Goal: Information Seeking & Learning: Learn about a topic

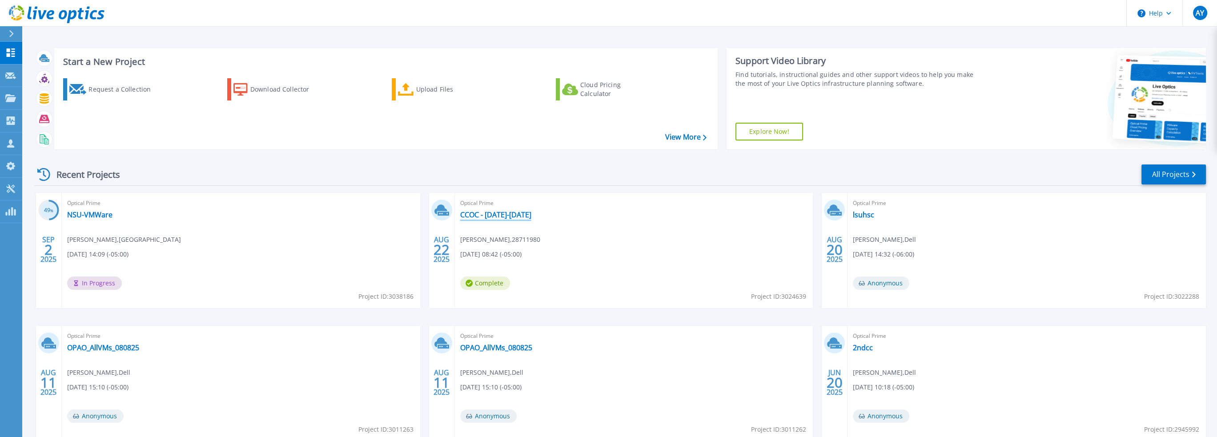
click at [494, 217] on link "CCOC - [DATE]-[DATE]" at bounding box center [495, 214] width 71 height 9
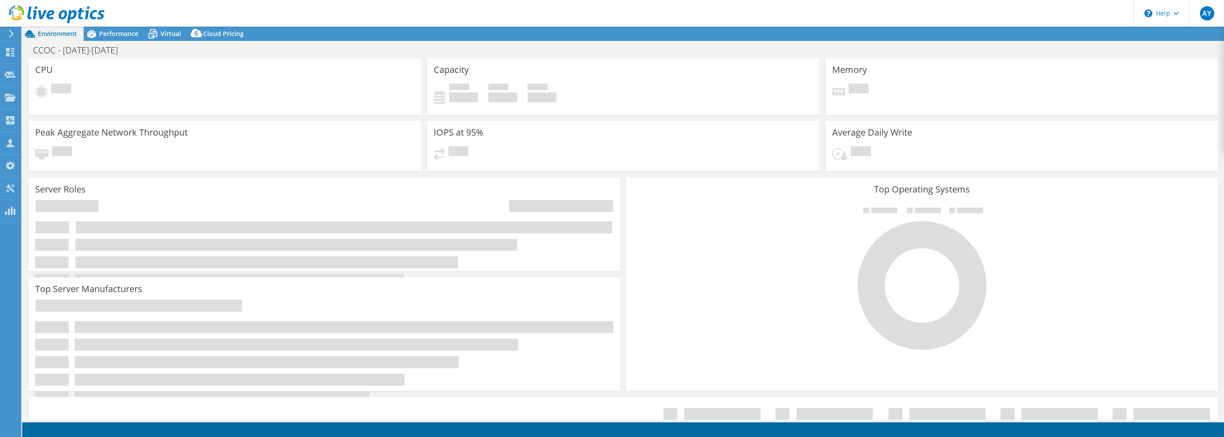
select select "USEast"
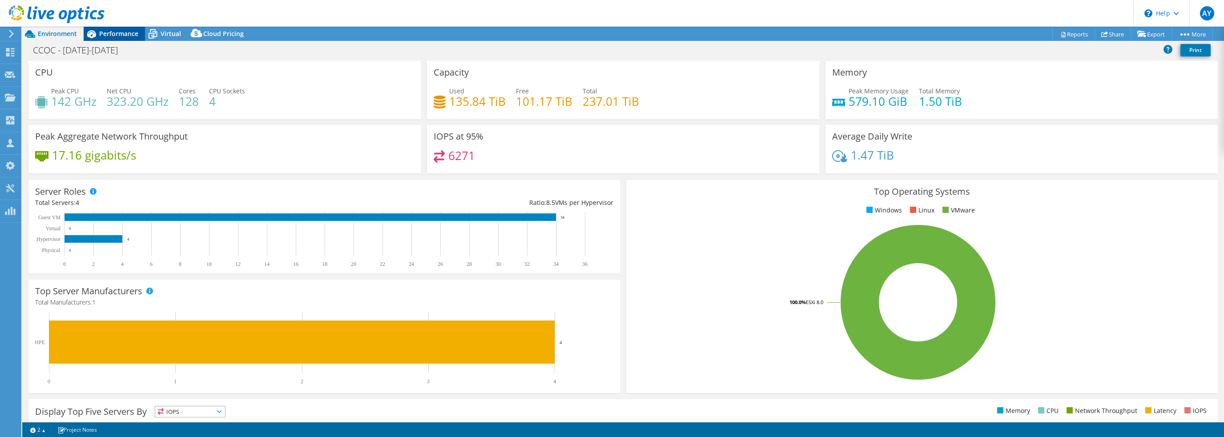
click at [118, 35] on span "Performance" at bounding box center [118, 33] width 39 height 8
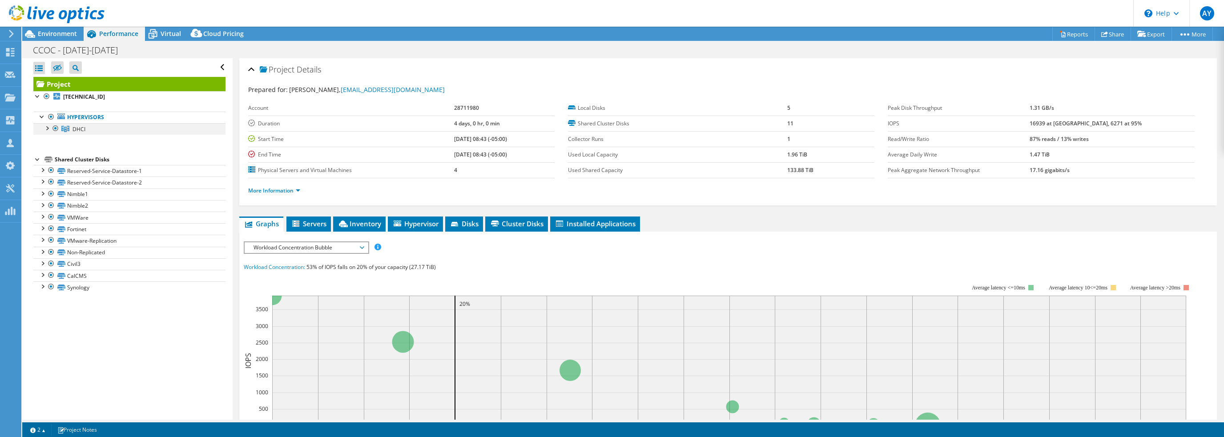
click at [48, 126] on div at bounding box center [46, 127] width 9 height 9
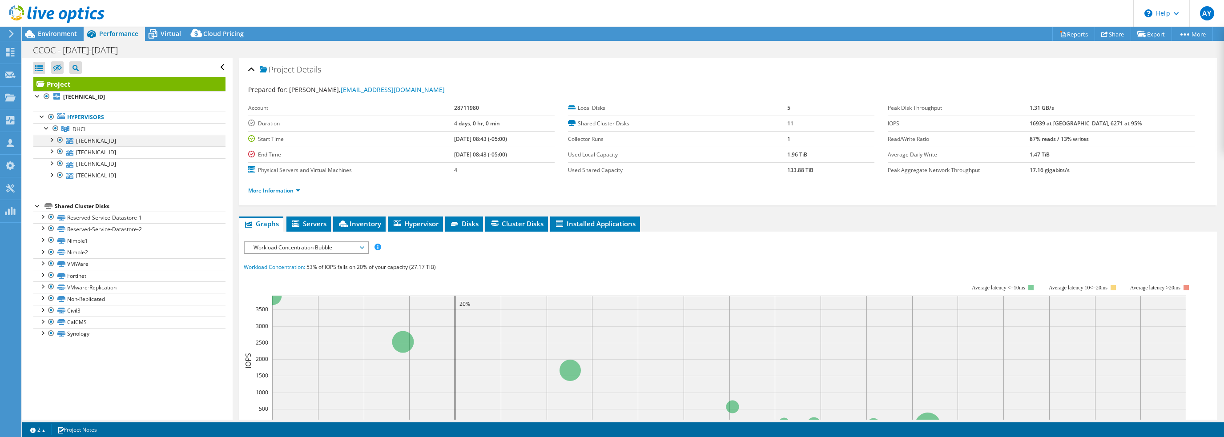
click at [51, 137] on div at bounding box center [51, 139] width 9 height 9
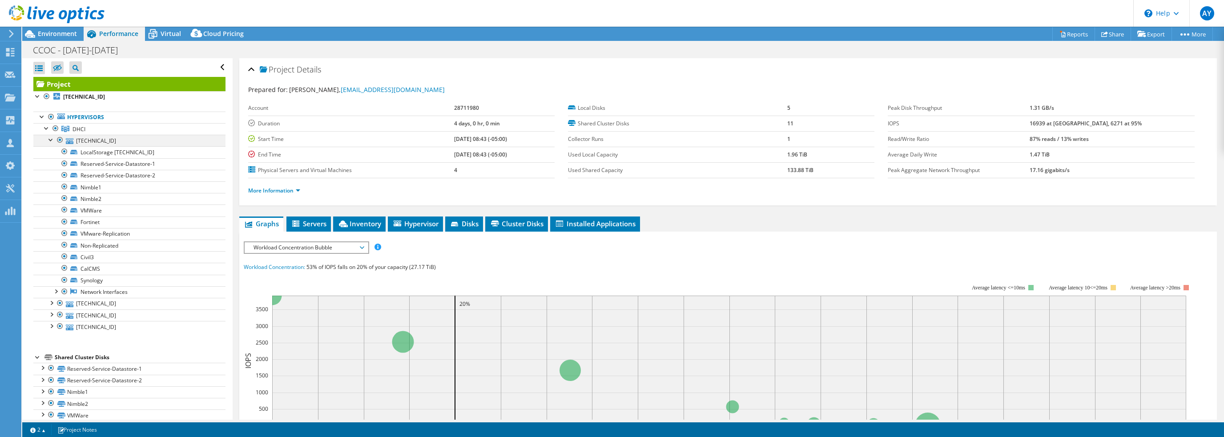
click at [51, 137] on div at bounding box center [51, 139] width 9 height 9
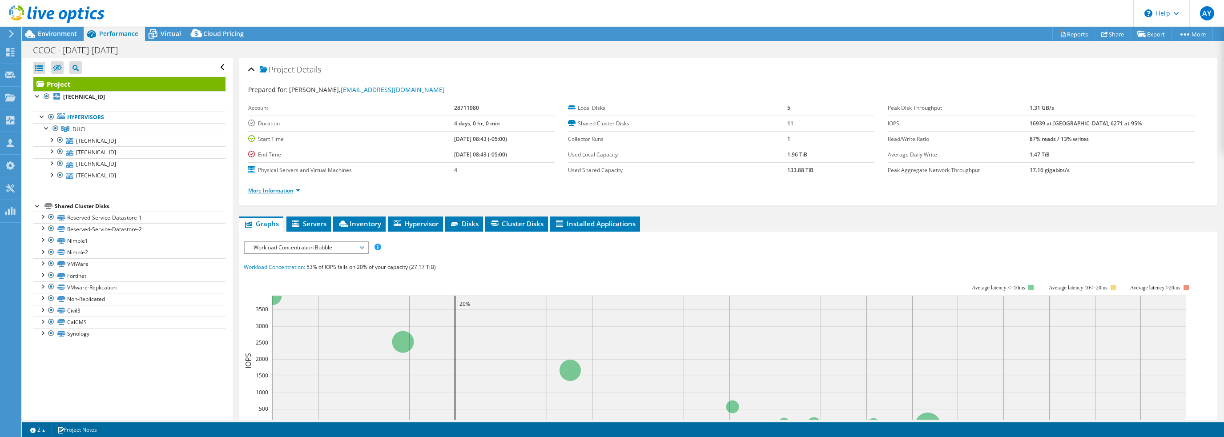
click at [297, 187] on link "More Information" at bounding box center [274, 191] width 52 height 8
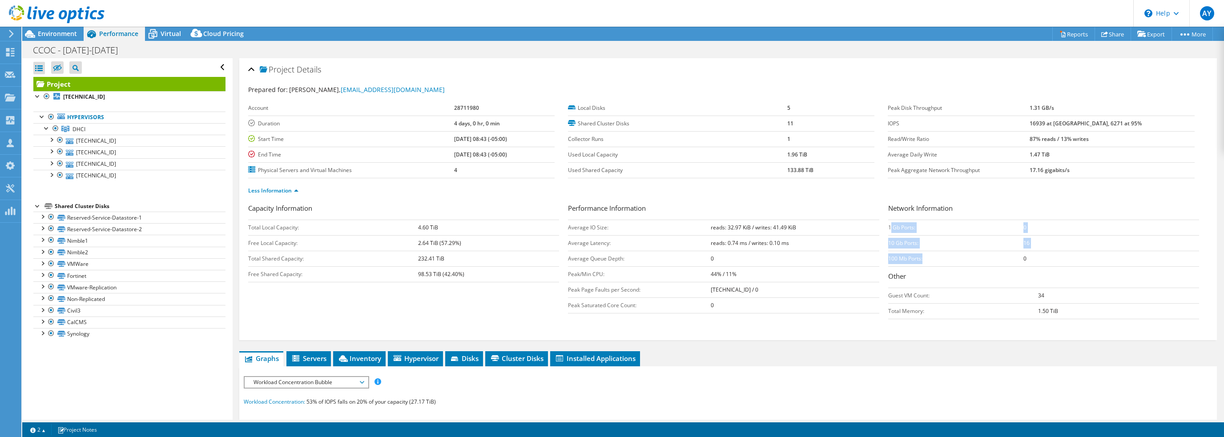
drag, startPoint x: 886, startPoint y: 225, endPoint x: 918, endPoint y: 257, distance: 45.0
click at [918, 257] on tbody "1 Gb Ports: 0 10 Gb Ports: 16 100 Mb Ports: 0" at bounding box center [1043, 243] width 311 height 47
click at [937, 249] on td "10 Gb Ports:" at bounding box center [955, 243] width 135 height 16
drag, startPoint x: 884, startPoint y: 227, endPoint x: 1035, endPoint y: 257, distance: 153.7
click at [1035, 257] on tbody "1 Gb Ports: 0 10 Gb Ports: 16 100 Mb Ports: 0" at bounding box center [1043, 243] width 311 height 47
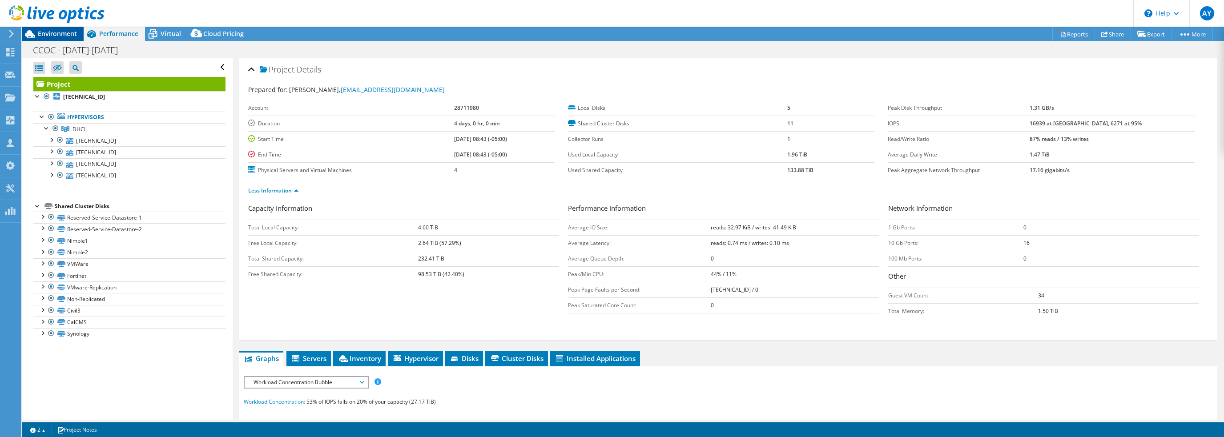
click at [50, 32] on span "Environment" at bounding box center [57, 33] width 39 height 8
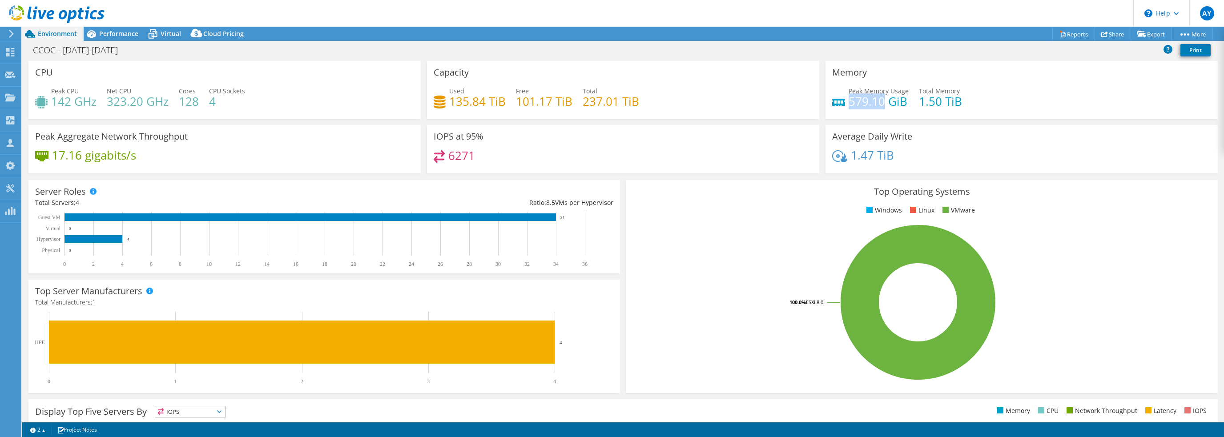
drag, startPoint x: 879, startPoint y: 99, endPoint x: 845, endPoint y: 99, distance: 34.2
click at [848, 99] on h4 "579.10 GiB" at bounding box center [878, 101] width 60 height 10
copy h4 "579.10"
